Goal: Task Accomplishment & Management: Manage account settings

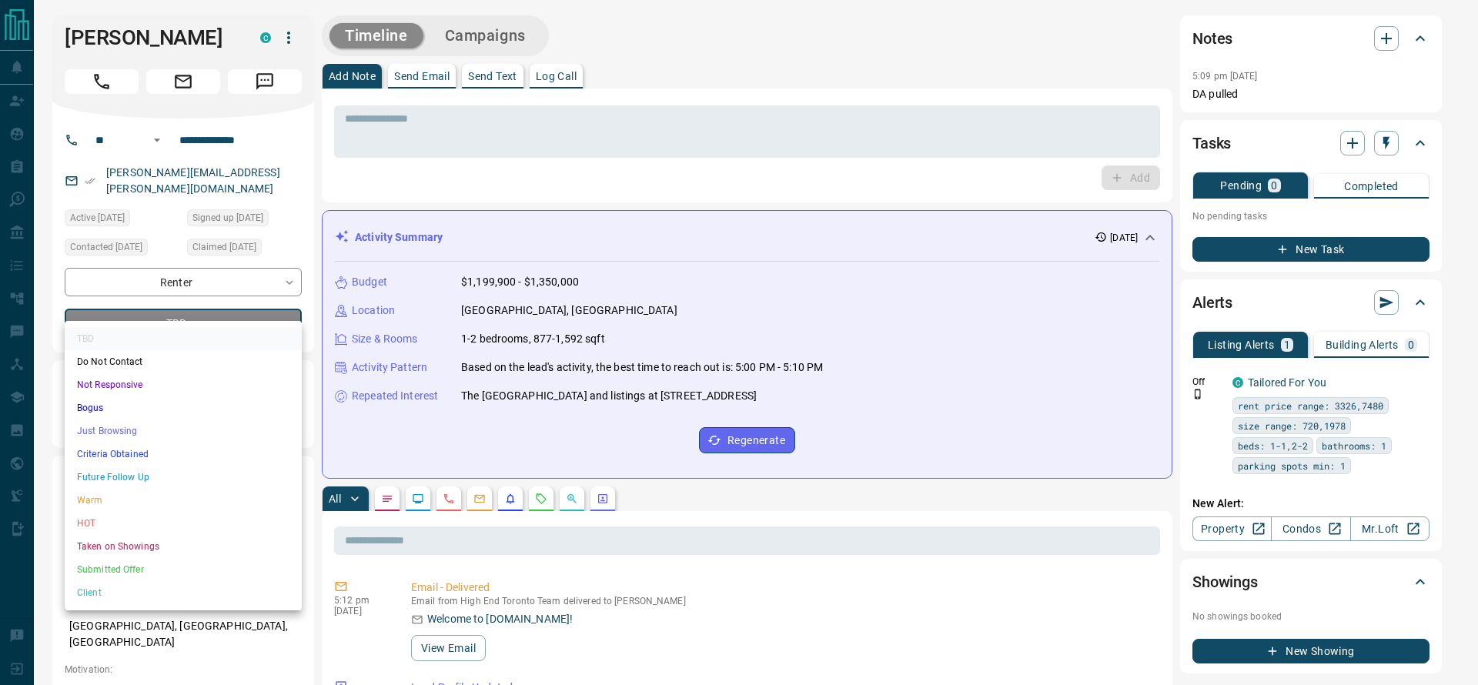
drag, startPoint x: 240, startPoint y: 440, endPoint x: 240, endPoint y: 457, distance: 16.9
click at [240, 457] on ul "TBD Do Not Contact Not Responsive Bogus Just Browsing Criteria Obtained Future …" at bounding box center [183, 465] width 237 height 289
click at [240, 457] on li "Criteria Obtained" at bounding box center [183, 454] width 237 height 23
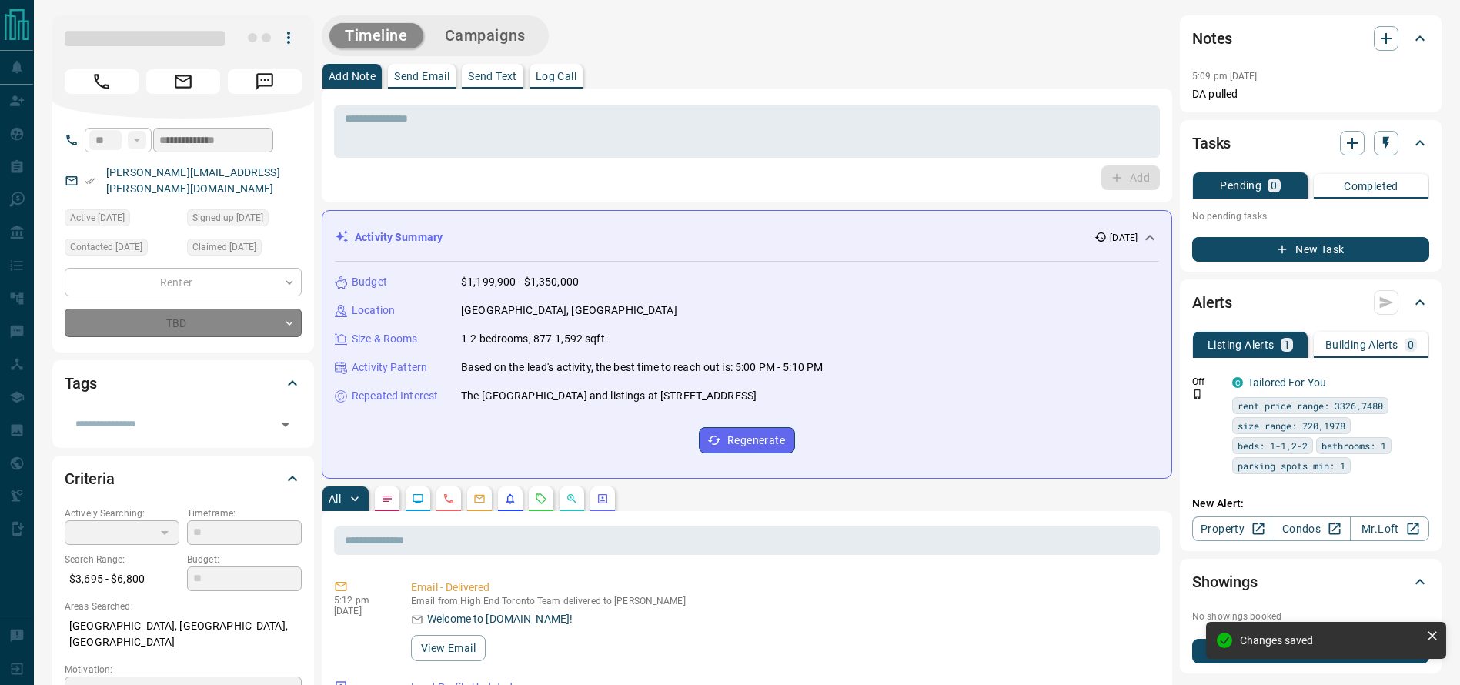
click at [531, 314] on p "[GEOGRAPHIC_DATA], [GEOGRAPHIC_DATA]" at bounding box center [569, 311] width 216 height 16
type input "*"
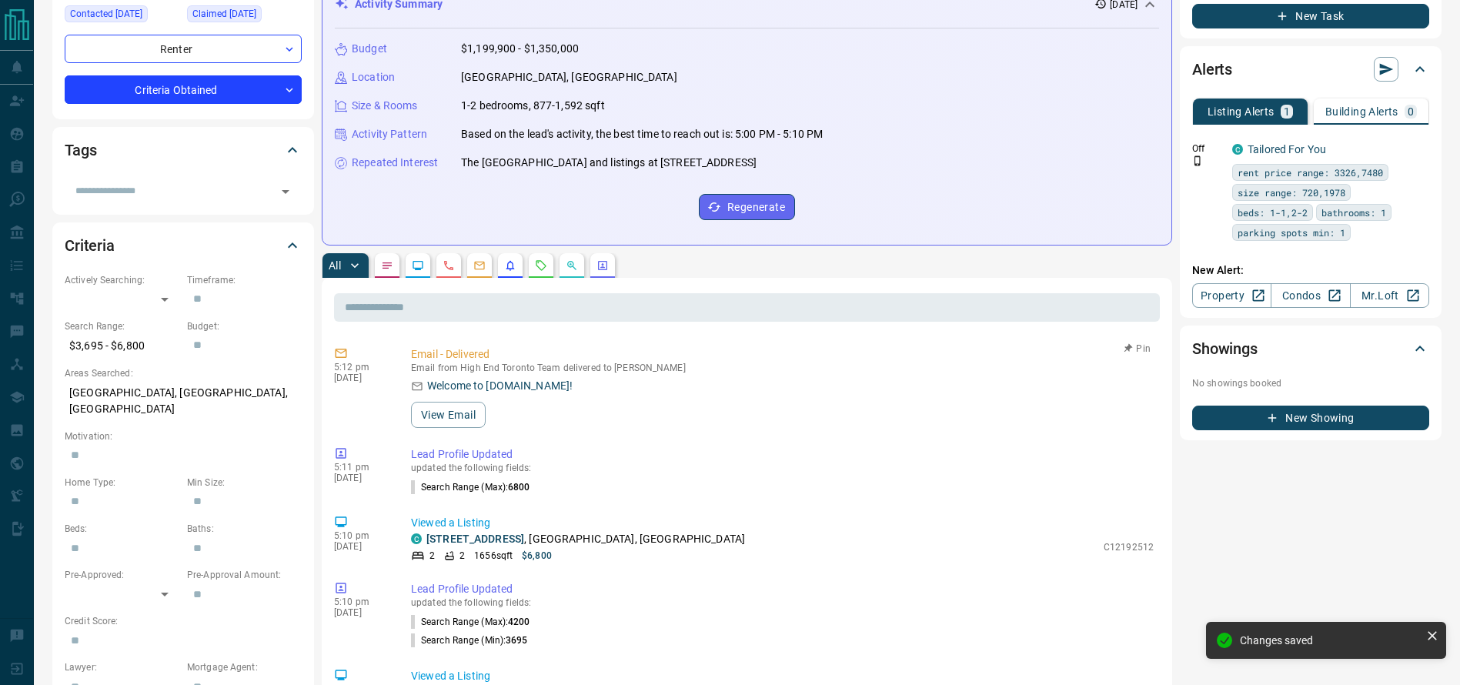
scroll to position [284, 0]
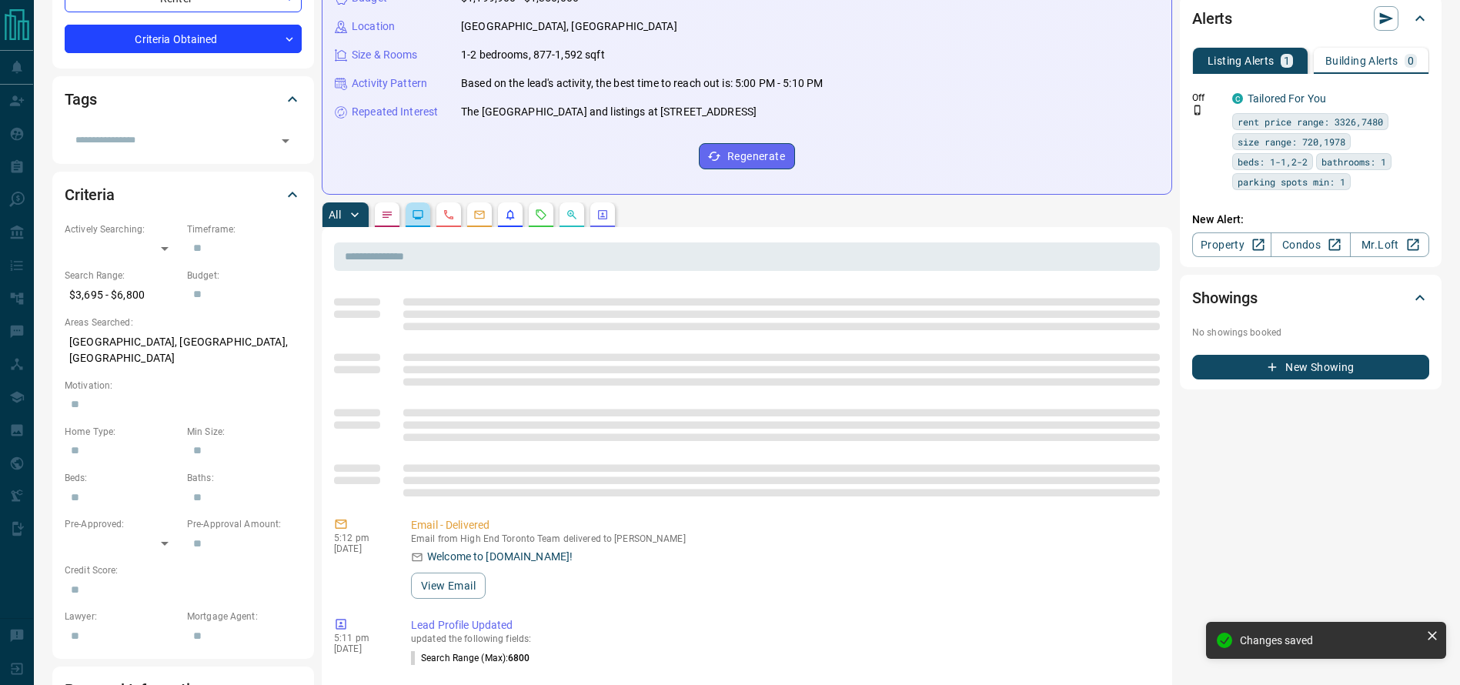
click at [417, 209] on icon "Lead Browsing Activity" at bounding box center [418, 215] width 12 height 12
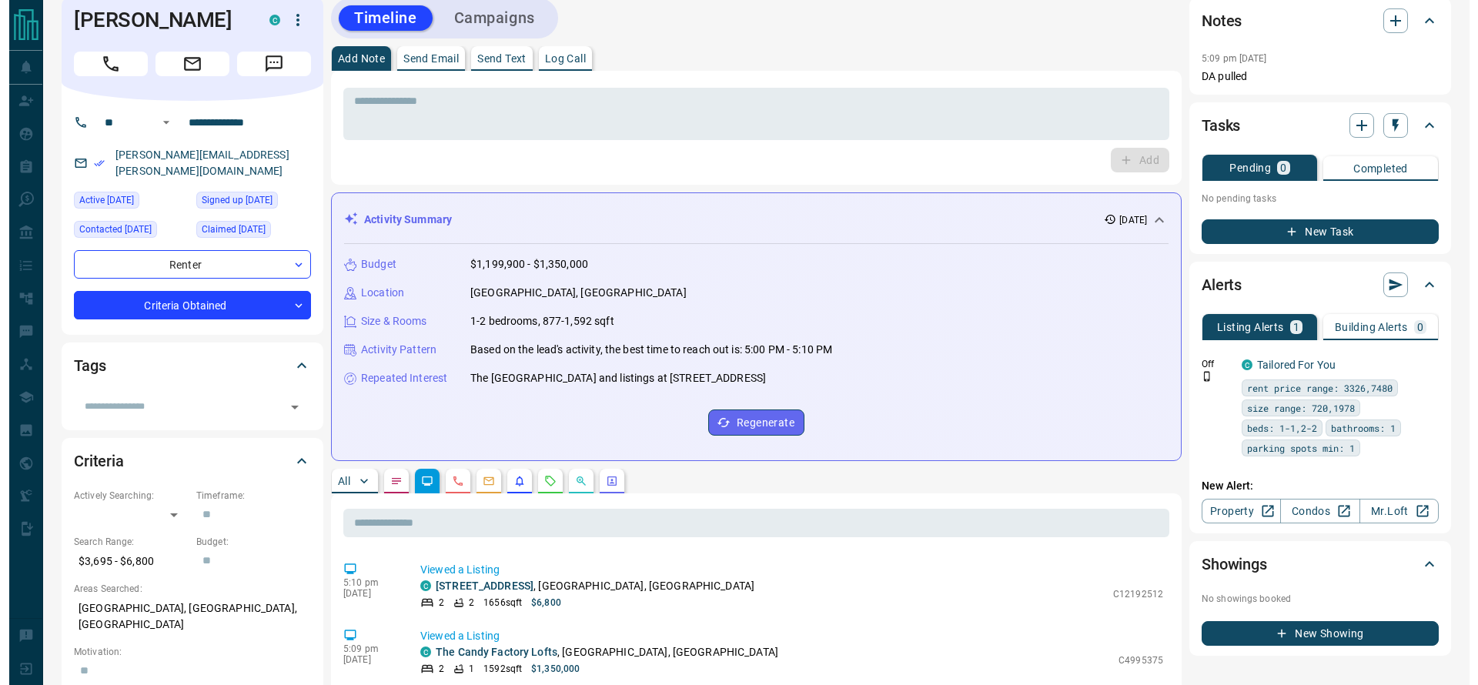
scroll to position [0, 0]
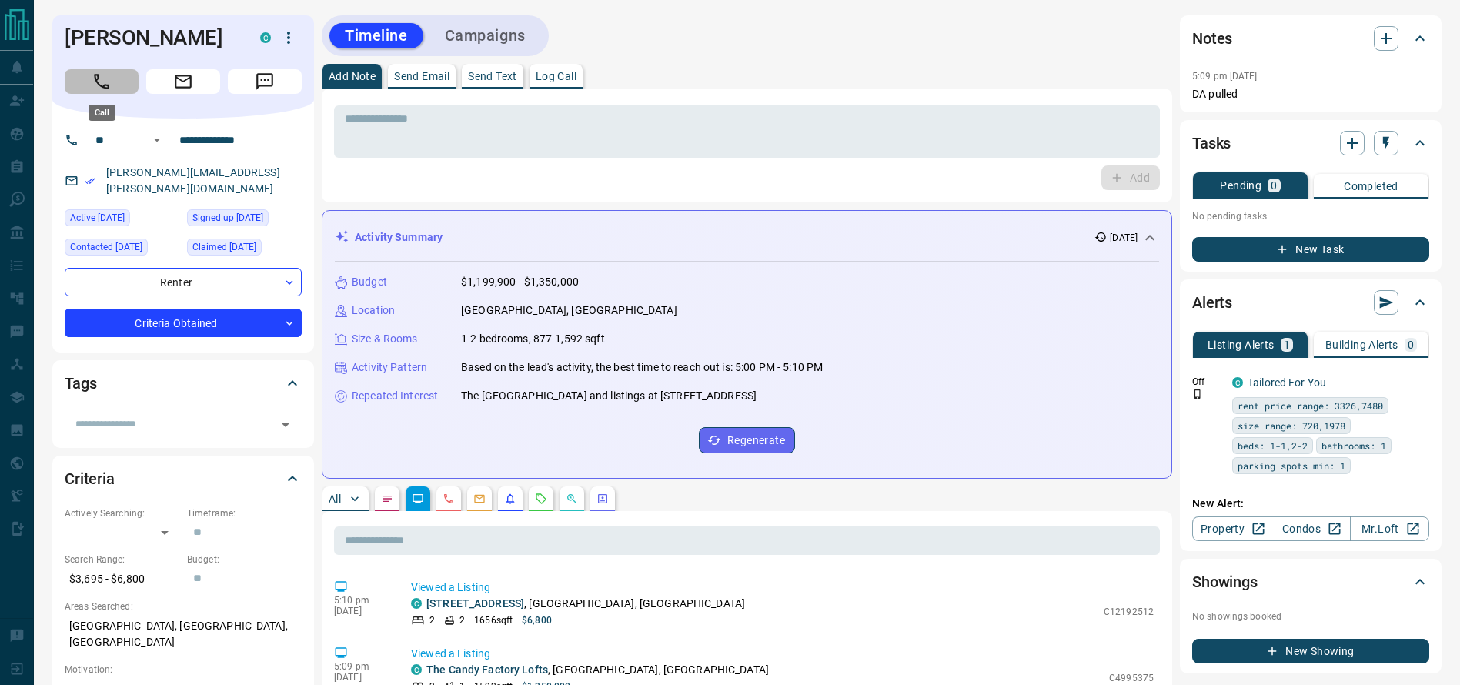
click at [122, 79] on button "Call" at bounding box center [102, 81] width 74 height 25
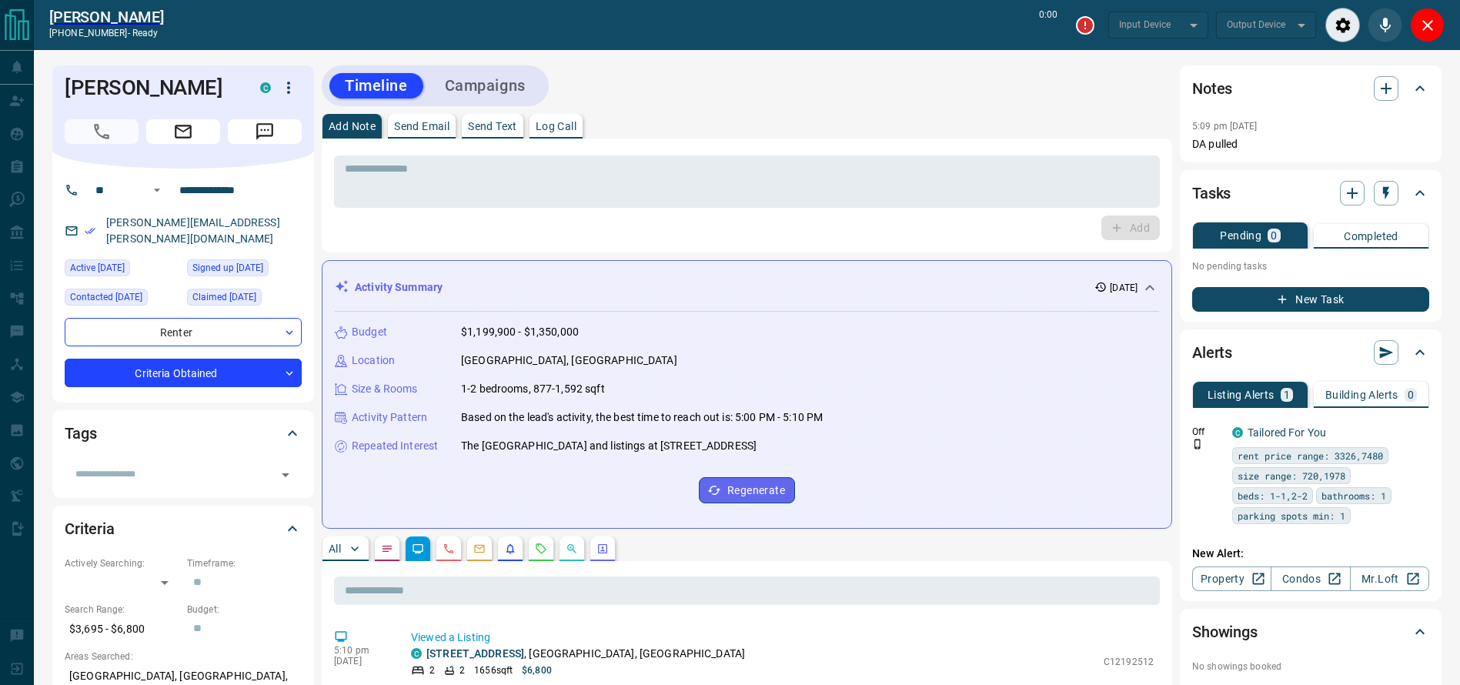
type input "*******"
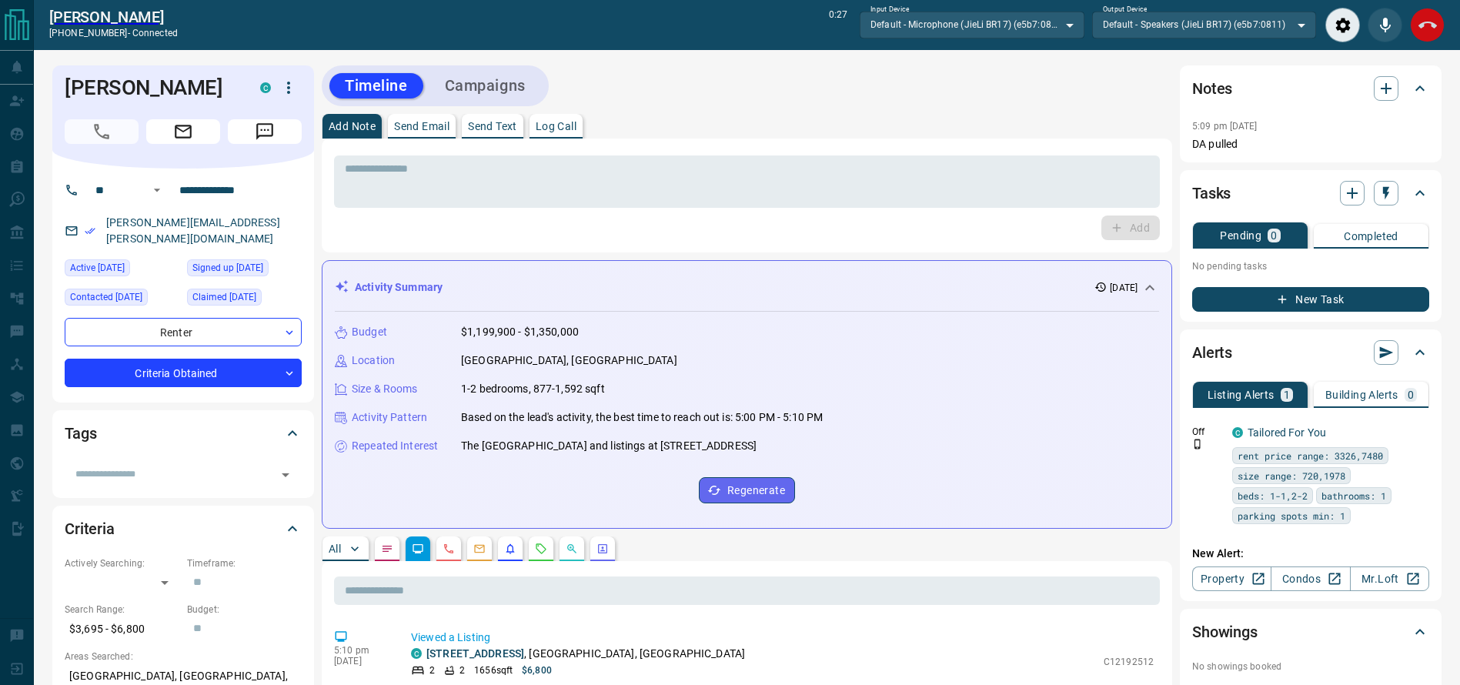
drag, startPoint x: 1444, startPoint y: 24, endPoint x: 1436, endPoint y: 21, distance: 8.3
click at [1436, 21] on button "End Call" at bounding box center [1427, 25] width 35 height 35
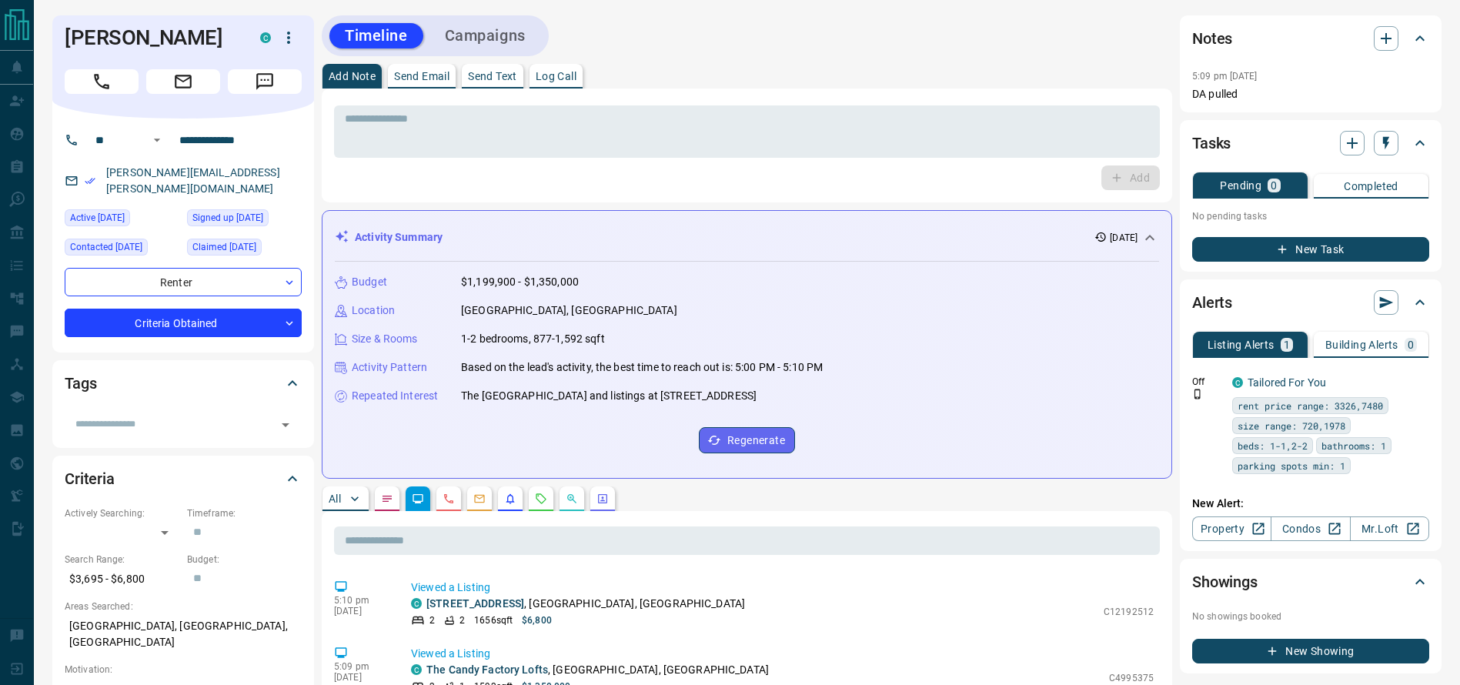
click at [920, 99] on div "* ​ Add" at bounding box center [747, 146] width 851 height 114
click at [909, 127] on textarea at bounding box center [747, 131] width 804 height 39
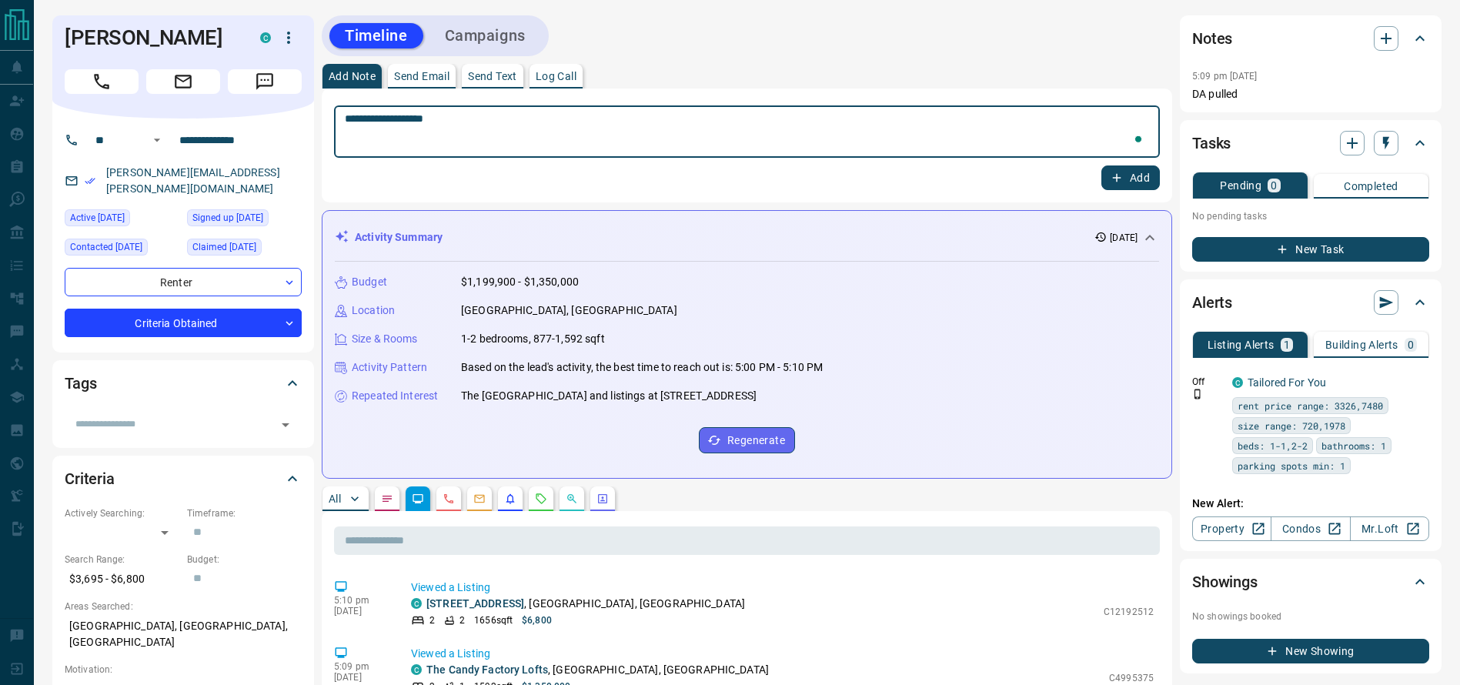
type textarea "**********"
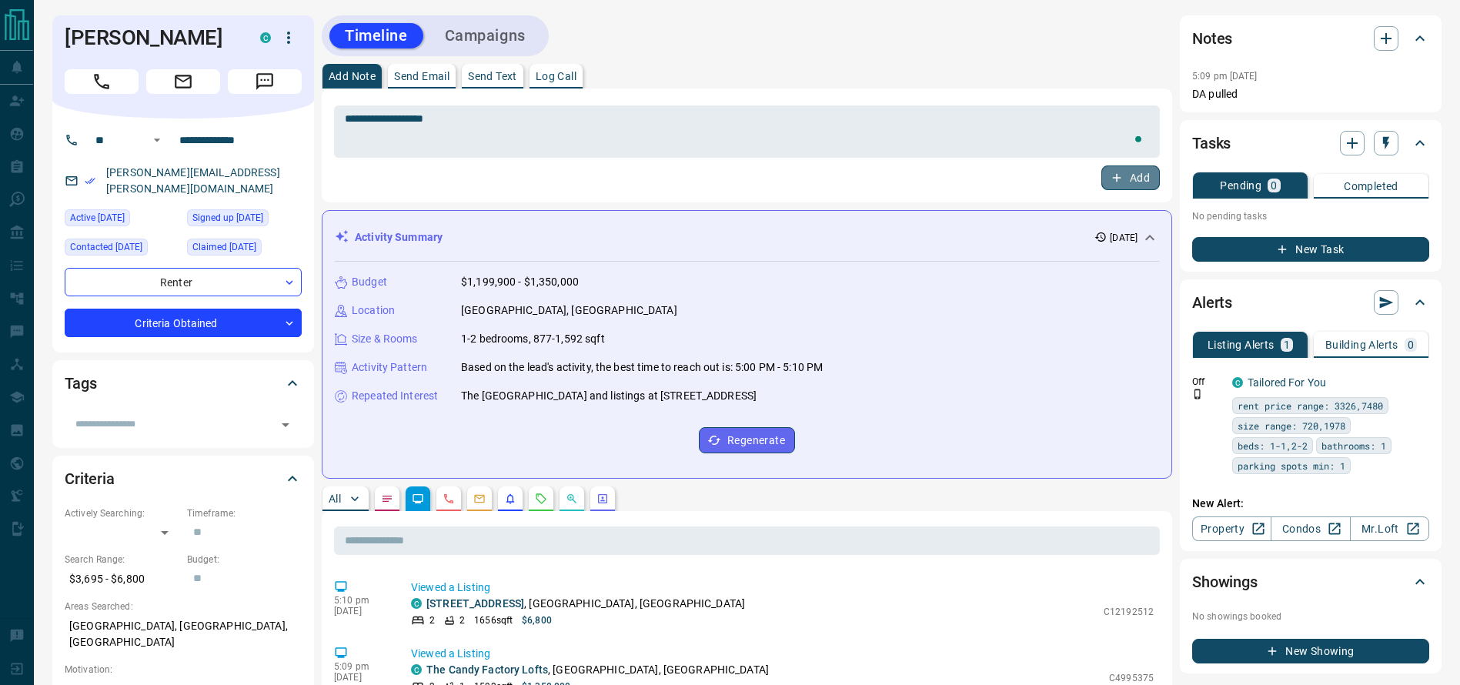
click at [1118, 179] on icon "button" at bounding box center [1117, 178] width 14 height 14
click at [490, 35] on button "Campaigns" at bounding box center [486, 35] width 112 height 25
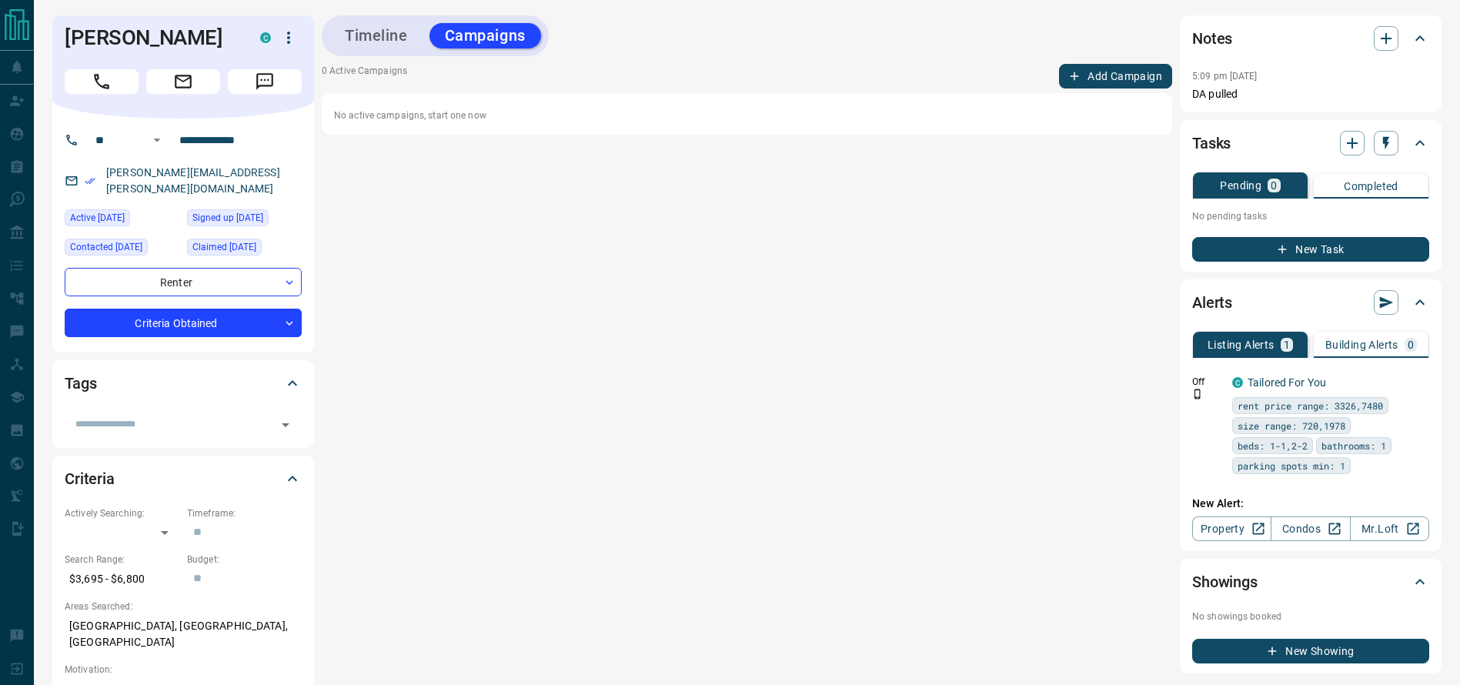
click at [1124, 91] on div "0 Active Campaigns Add Campaign No active campaigns, start one now" at bounding box center [747, 99] width 851 height 71
click at [1124, 47] on div "Timeline Campaigns" at bounding box center [747, 35] width 851 height 41
click at [1085, 80] on button "Add Campaign" at bounding box center [1115, 76] width 113 height 25
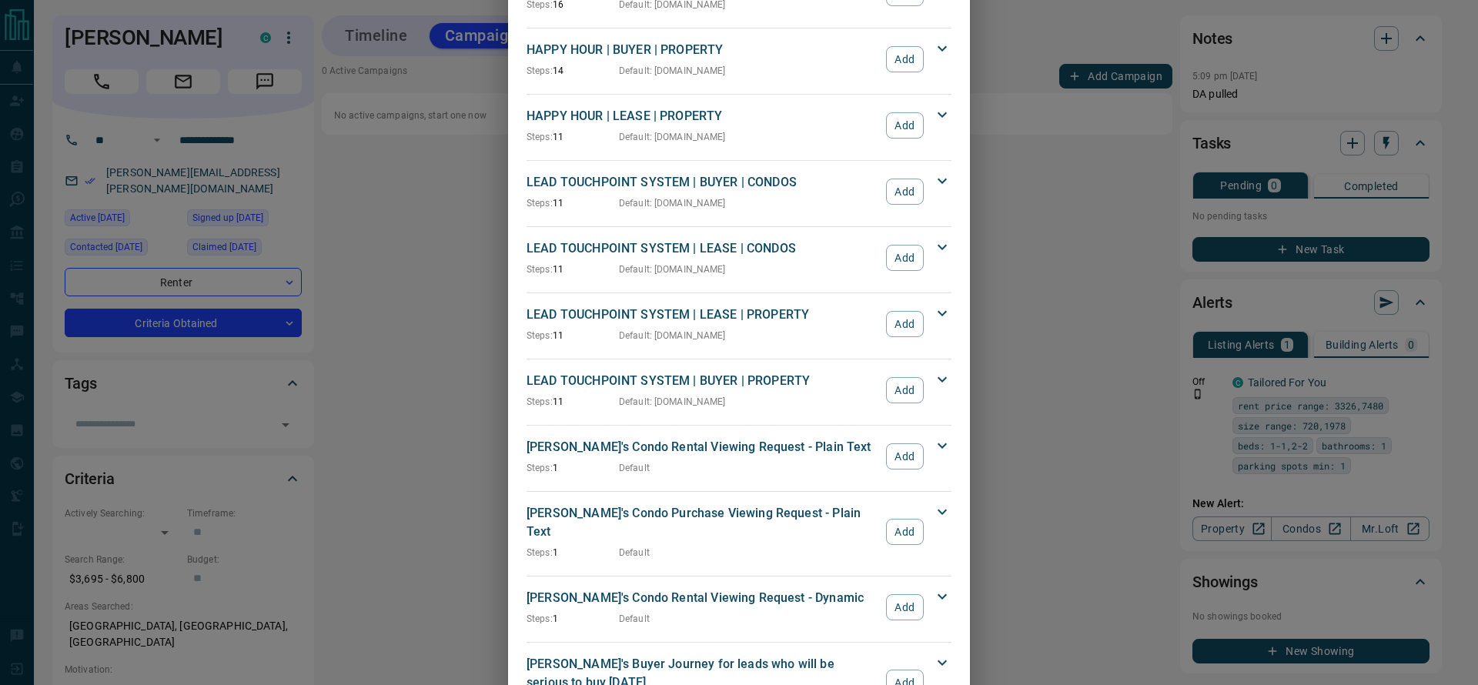
scroll to position [366, 0]
click at [893, 247] on button "Add" at bounding box center [905, 259] width 38 height 26
click at [893, 247] on div "LEAD TOUCHPOINT SYSTEM | LEASE | CONDOS Steps: 11 Default : [DOMAIN_NAME] Add" at bounding box center [730, 258] width 406 height 37
